Goal: Task Accomplishment & Management: Use online tool/utility

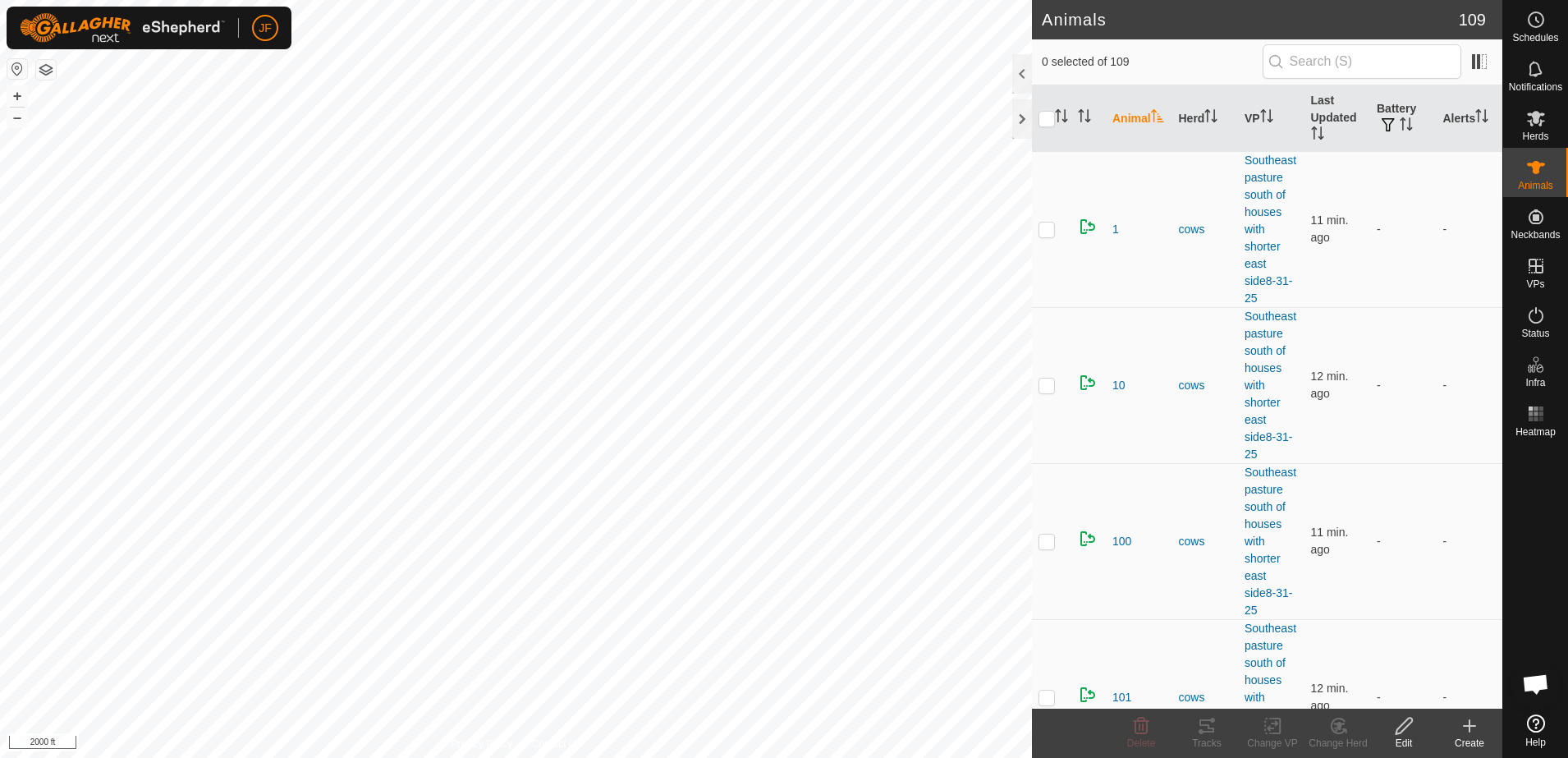
click at [0, 379] on html "JF Schedules Notifications Herds Animals Neckbands VPs Status Infra Heatmap Hel…" at bounding box center [784, 379] width 1568 height 758
checkbox input "true"
click at [1208, 740] on div "Tracks" at bounding box center [1207, 744] width 65 height 15
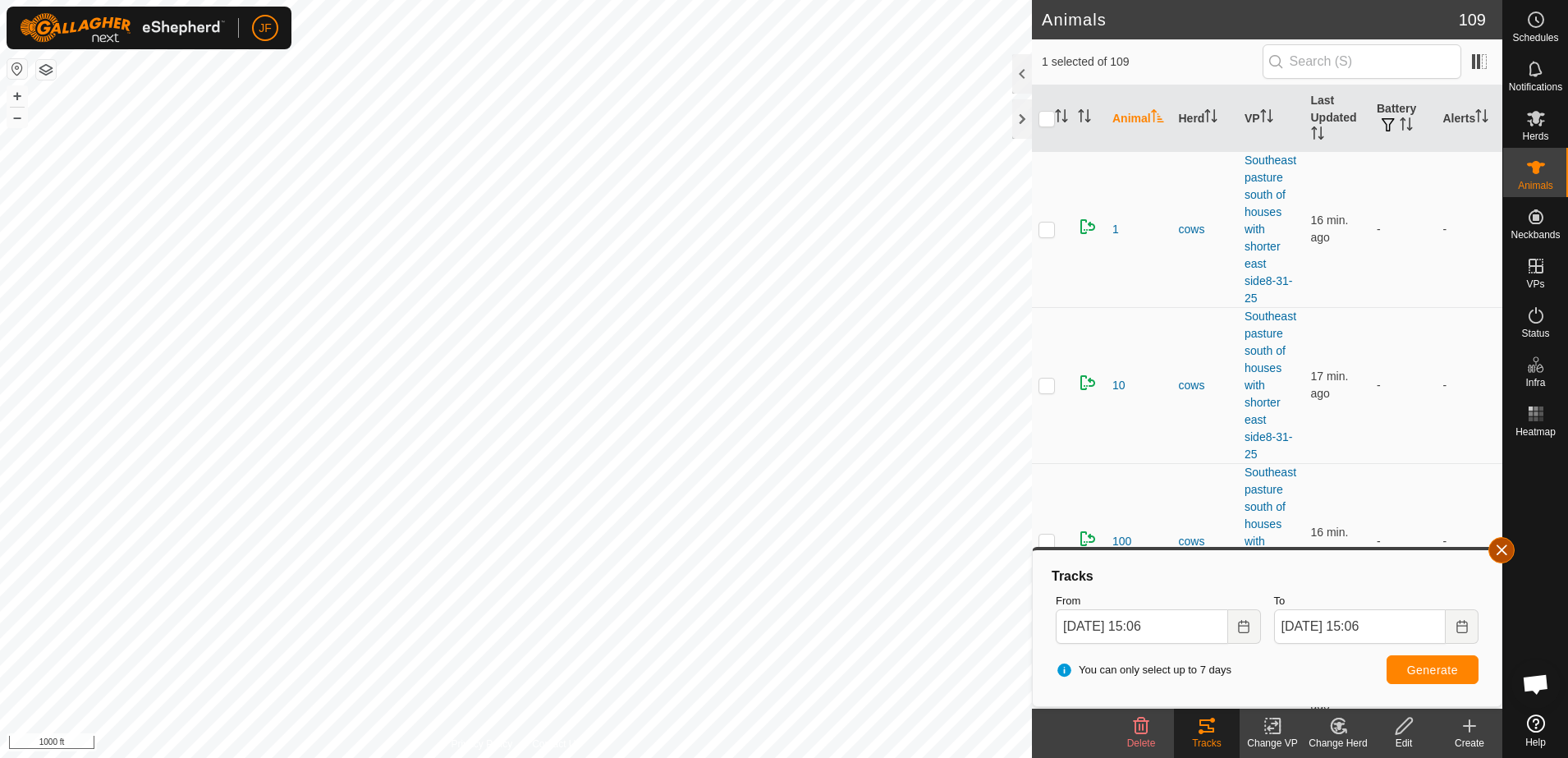
click at [1498, 547] on button "button" at bounding box center [1501, 550] width 26 height 26
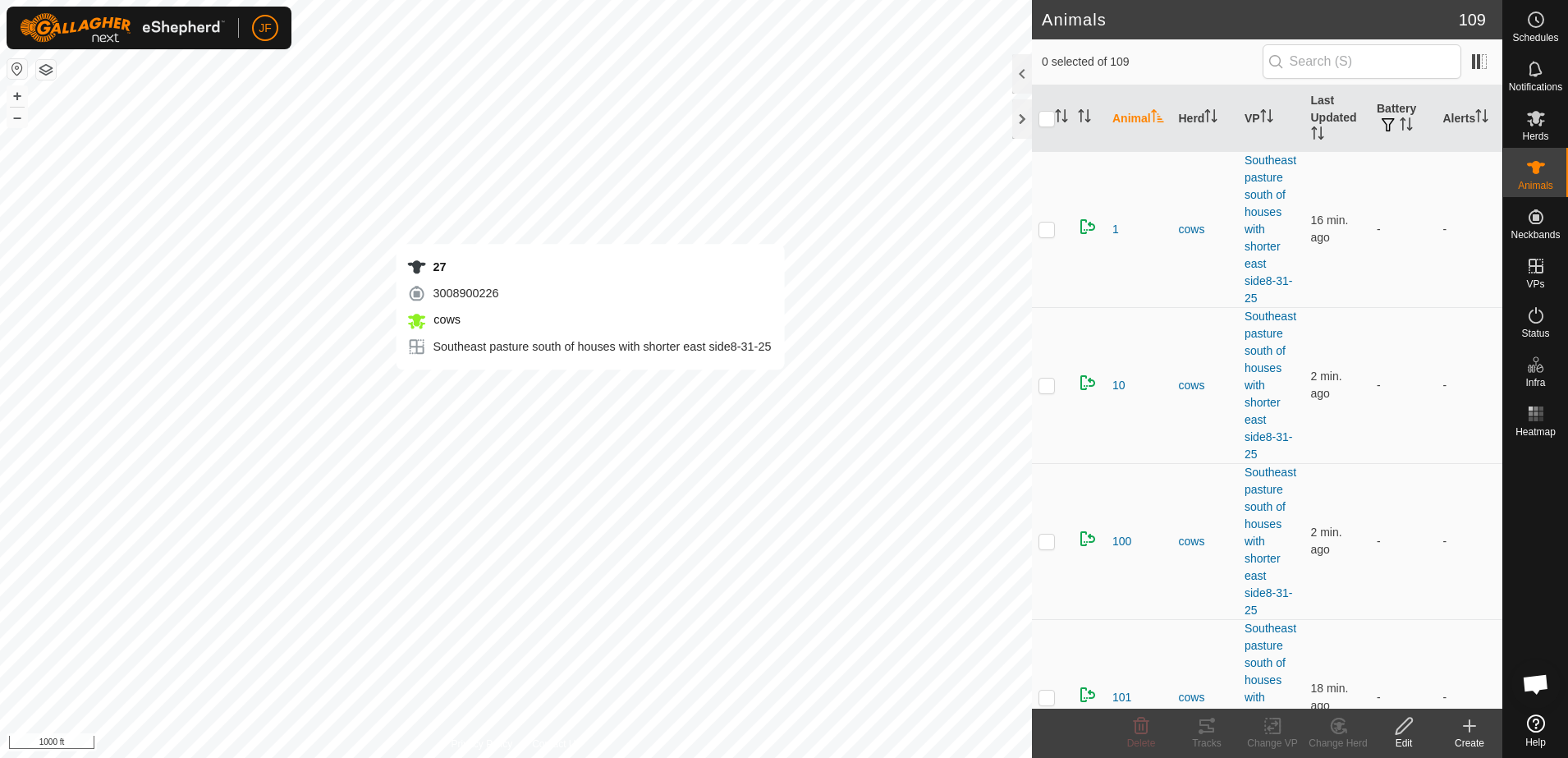
checkbox input "true"
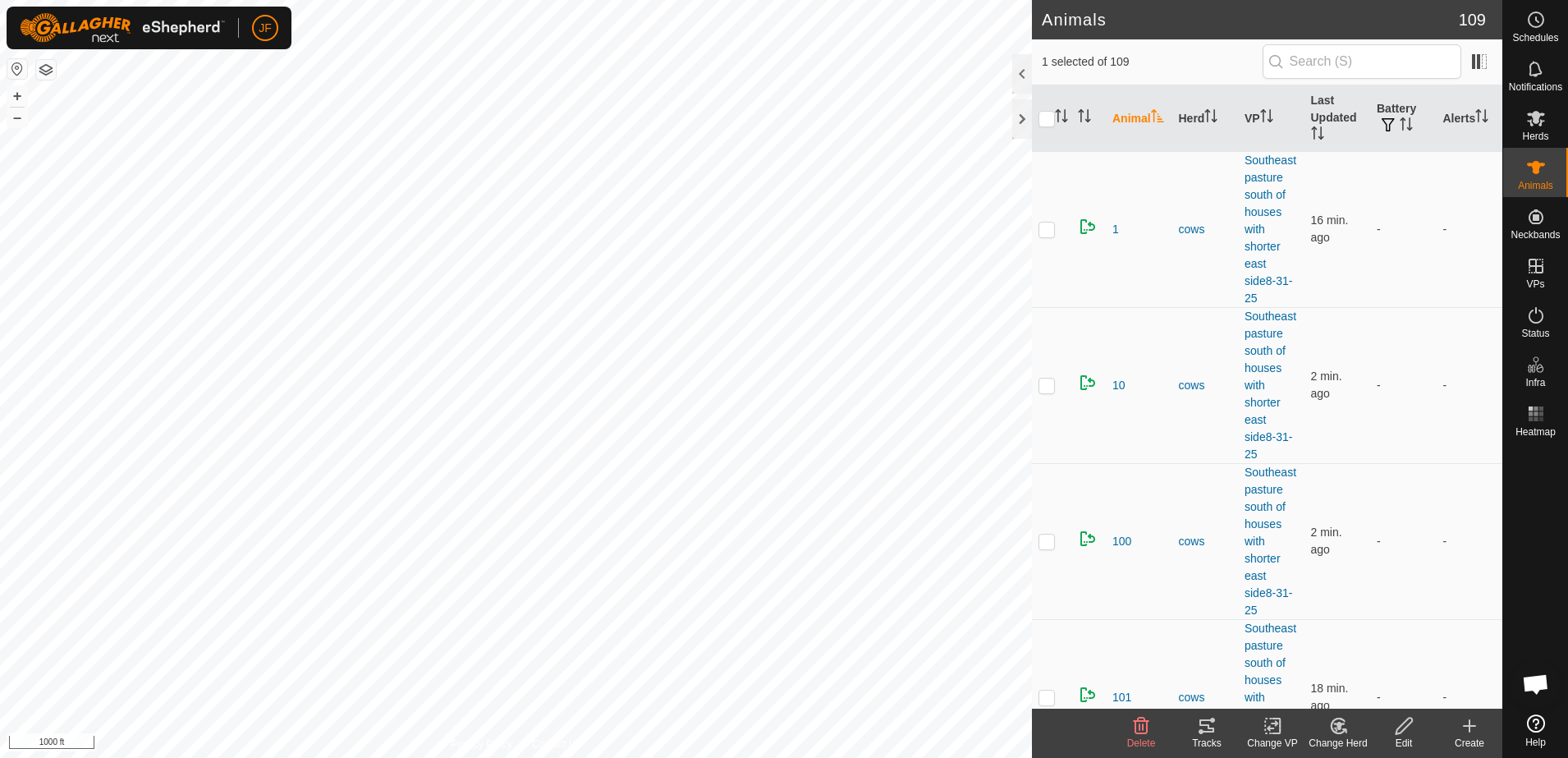
click at [1206, 716] on icon at bounding box center [1206, 725] width 19 height 19
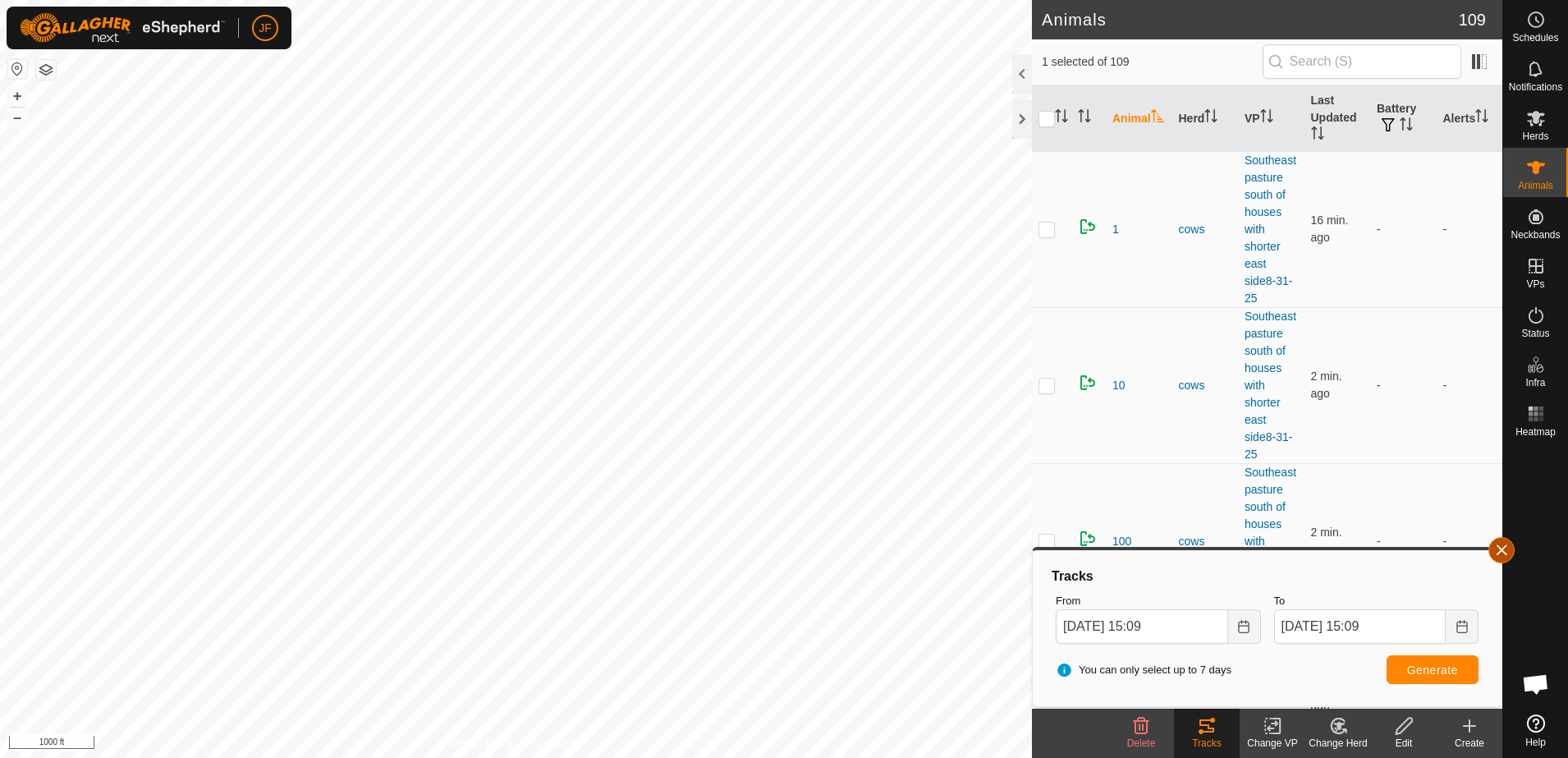
click at [1500, 547] on button "button" at bounding box center [1501, 550] width 26 height 26
